Goal: Task Accomplishment & Management: Manage account settings

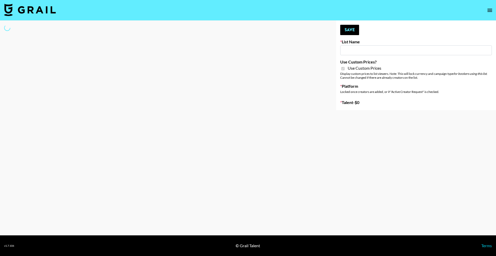
type input "Twodots (12th Oct)"
checkbox input "true"
select select "Brand"
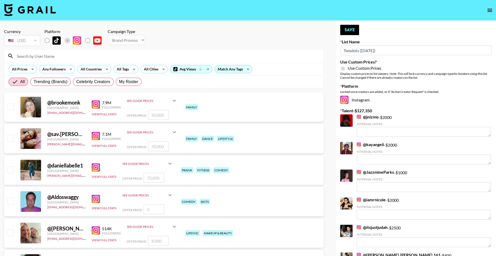
click at [63, 60] on div at bounding box center [163, 55] width 319 height 13
click at [63, 57] on input at bounding box center [167, 56] width 307 height 8
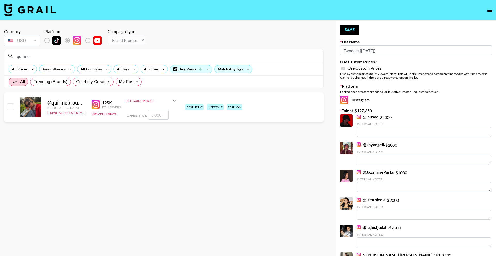
type input "quirine"
click at [154, 115] on input "number" at bounding box center [158, 115] width 21 height 10
checkbox input "true"
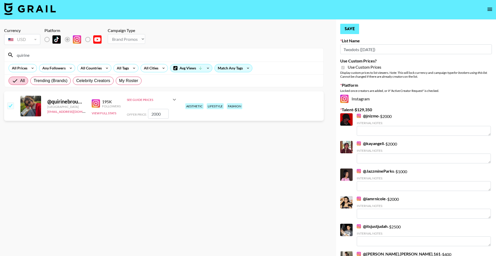
type input "2000"
click at [351, 34] on button "Save" at bounding box center [349, 29] width 19 height 10
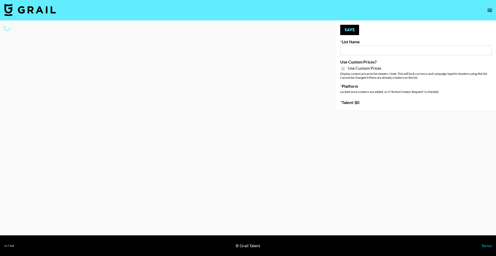
type input "Twodots (12th Oct)"
checkbox input "true"
select select "Brand"
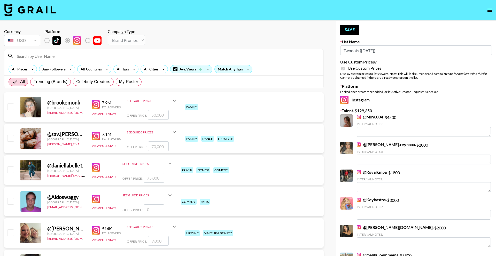
click at [105, 55] on input at bounding box center [167, 56] width 307 height 8
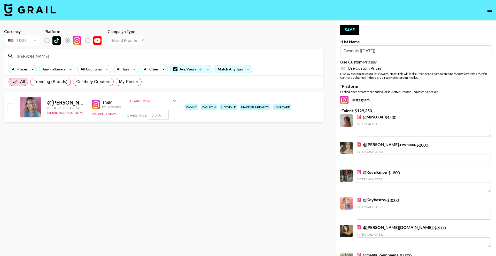
type input "maribel"
click at [156, 112] on input "number" at bounding box center [158, 115] width 21 height 10
checkbox input "true"
type input "1000"
click at [346, 33] on button "Save" at bounding box center [349, 30] width 19 height 10
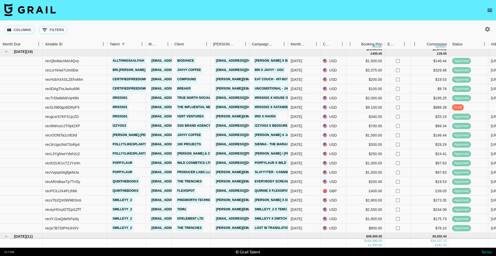
scroll to position [410, 0]
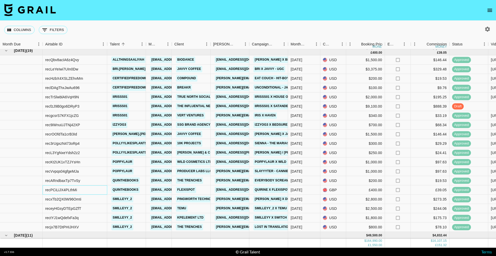
click at [83, 191] on div "recPCiLiJX4PLthMi" at bounding box center [75, 190] width 65 height 9
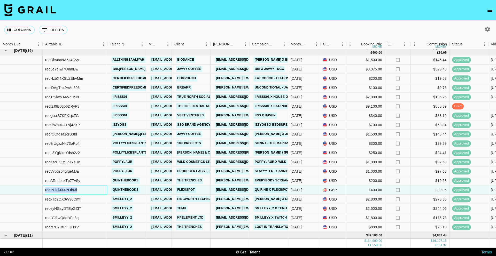
drag, startPoint x: 79, startPoint y: 191, endPoint x: 44, endPoint y: 192, distance: 35.1
click at [44, 192] on div "recPCiLiJX4PLthMi" at bounding box center [75, 190] width 65 height 9
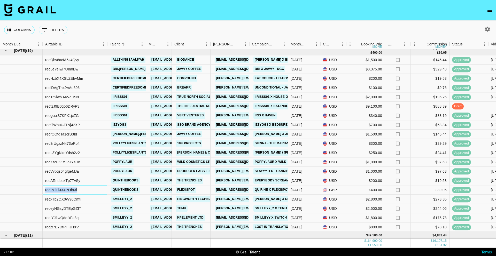
copy div "recPCiLiJX4PLthMi"
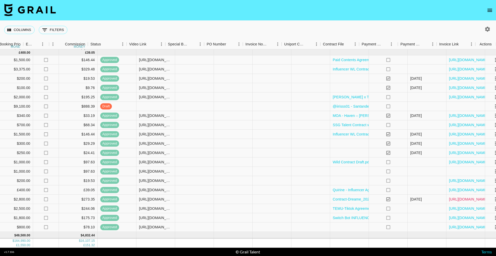
scroll to position [410, 362]
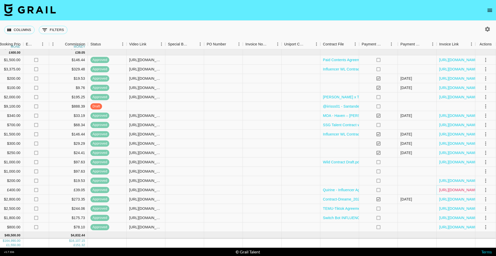
click at [445, 189] on link "[URL][DOMAIN_NAME]" at bounding box center [458, 190] width 39 height 5
